Goal: Transaction & Acquisition: Purchase product/service

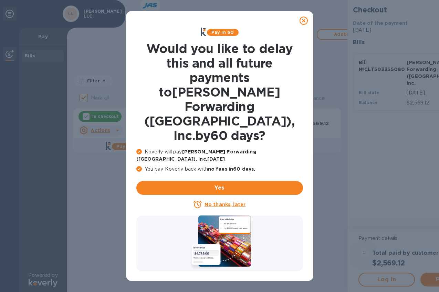
click at [304, 23] on icon at bounding box center [304, 21] width 8 height 8
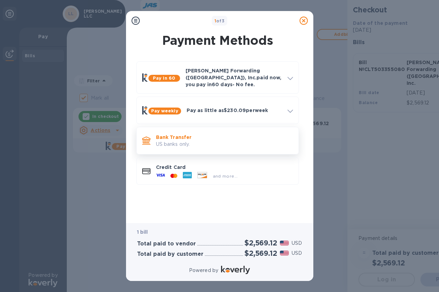
click at [184, 134] on p "Bank Transfer" at bounding box center [224, 137] width 137 height 7
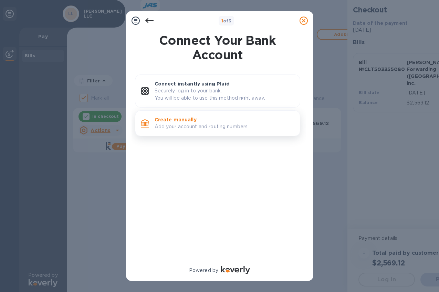
click at [192, 123] on p "Add your account and routing numbers." at bounding box center [225, 126] width 140 height 7
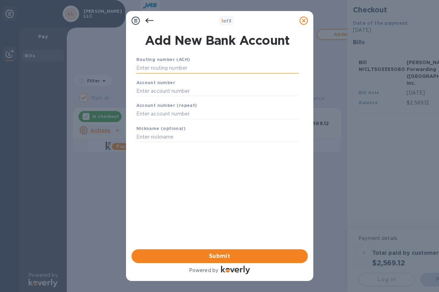
click at [185, 68] on input "text" at bounding box center [217, 68] width 163 height 10
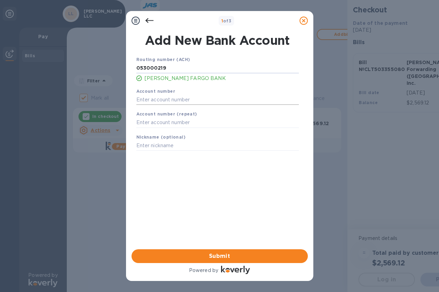
type input "053000219"
click at [178, 100] on input "text" at bounding box center [217, 99] width 163 height 10
type input "2000044469045"
click at [180, 124] on input "text" at bounding box center [217, 122] width 163 height 10
type input "2000044469045"
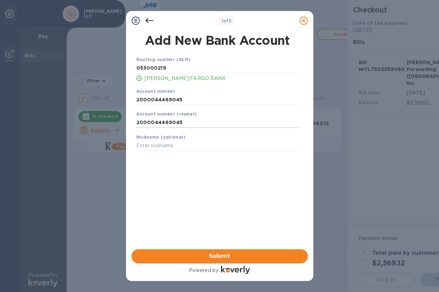
click at [237, 253] on span "Submit" at bounding box center [219, 256] width 165 height 8
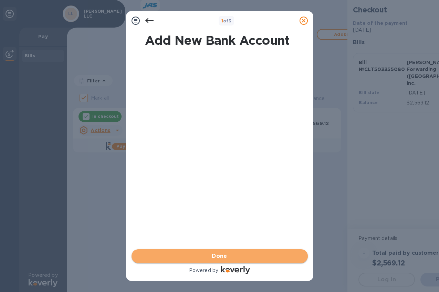
click at [235, 254] on span "Done" at bounding box center [219, 256] width 165 height 8
